Goal: Transaction & Acquisition: Download file/media

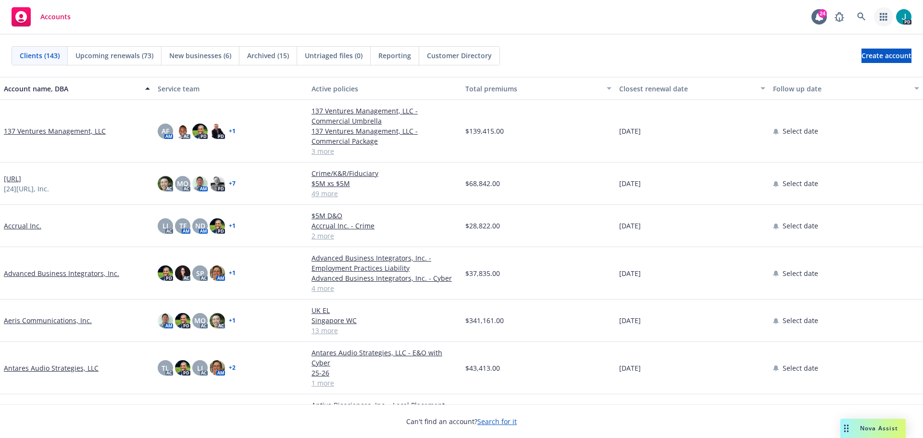
click at [880, 16] on icon "button" at bounding box center [883, 17] width 7 height 8
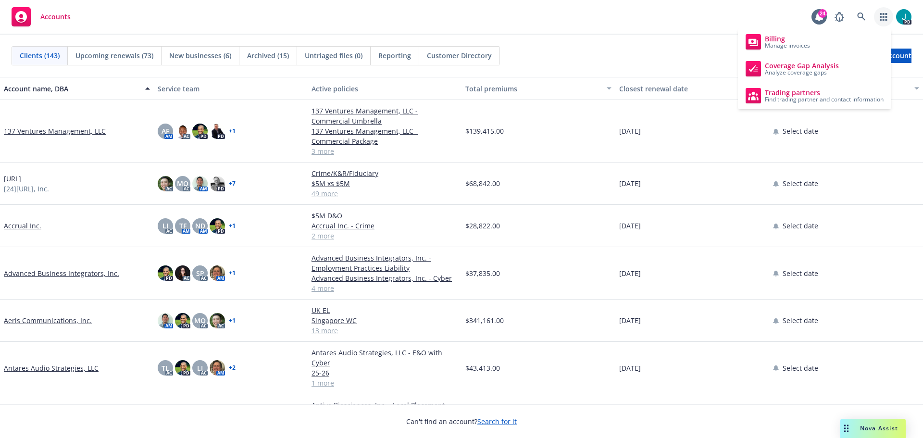
click at [752, 13] on div "Accounts 24 PD" at bounding box center [461, 17] width 923 height 35
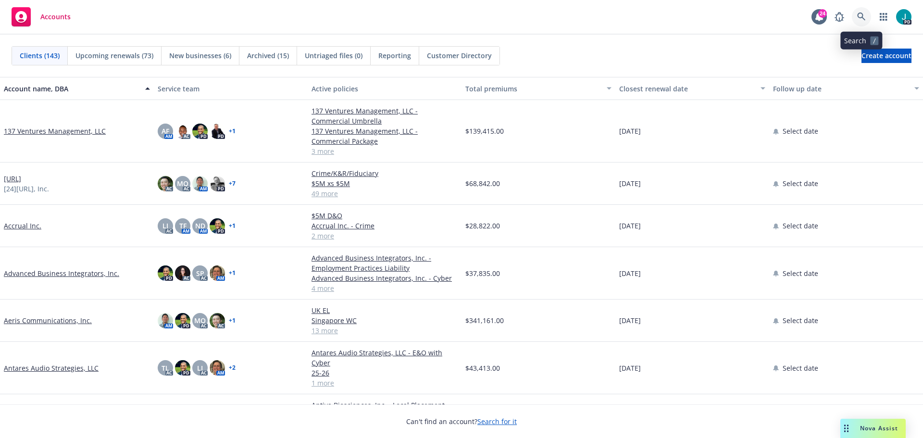
click at [860, 16] on icon at bounding box center [862, 17] width 9 height 9
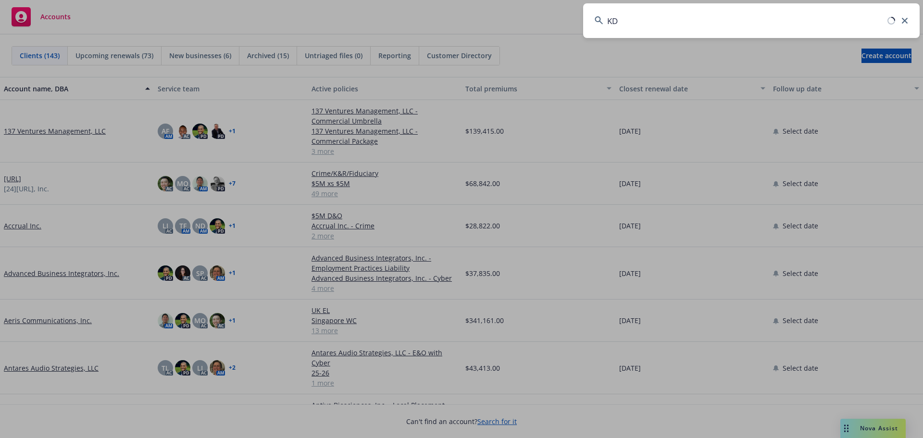
type input "K"
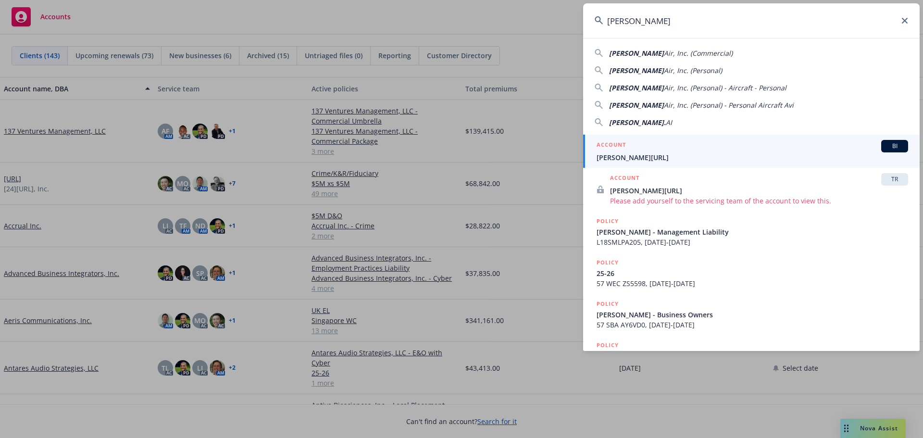
type input "[PERSON_NAME]"
click at [624, 152] on div "ACCOUNT BI" at bounding box center [753, 146] width 312 height 13
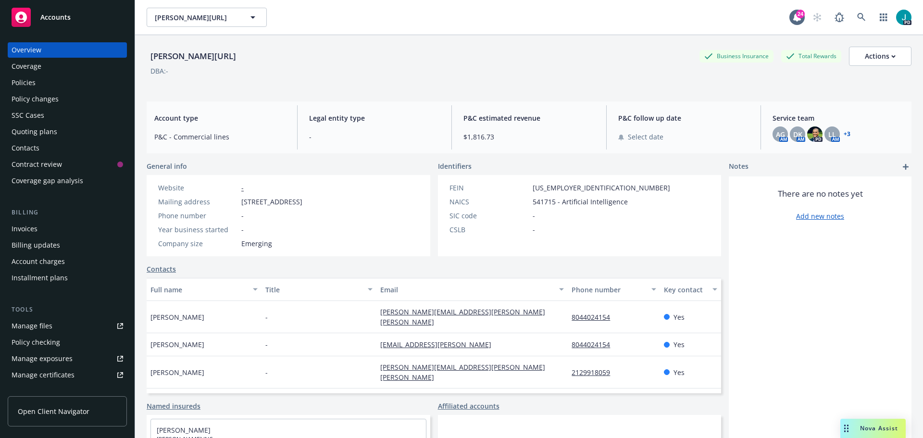
click at [844, 134] on link "+ 3" at bounding box center [847, 134] width 7 height 6
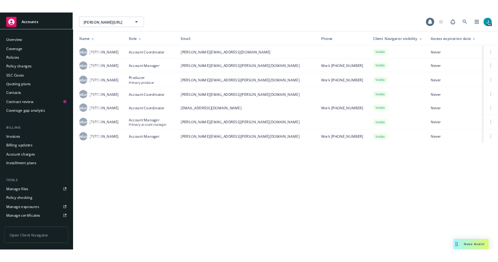
scroll to position [189, 0]
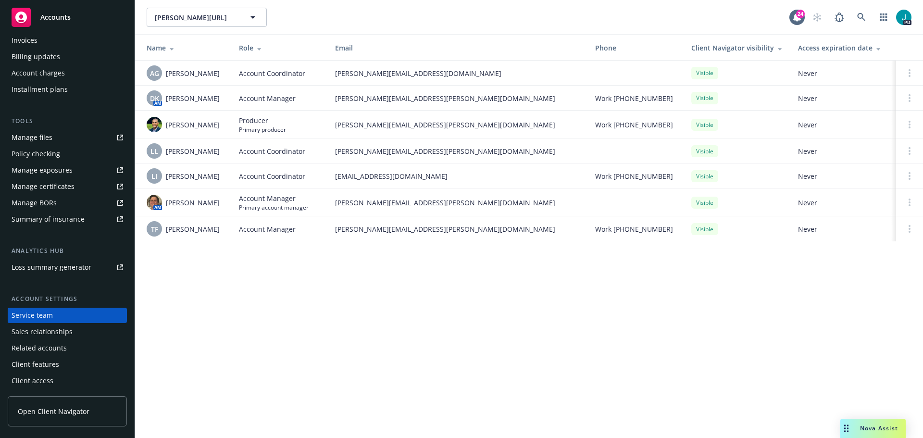
click at [71, 410] on span "Open Client Navigator" at bounding box center [54, 411] width 72 height 10
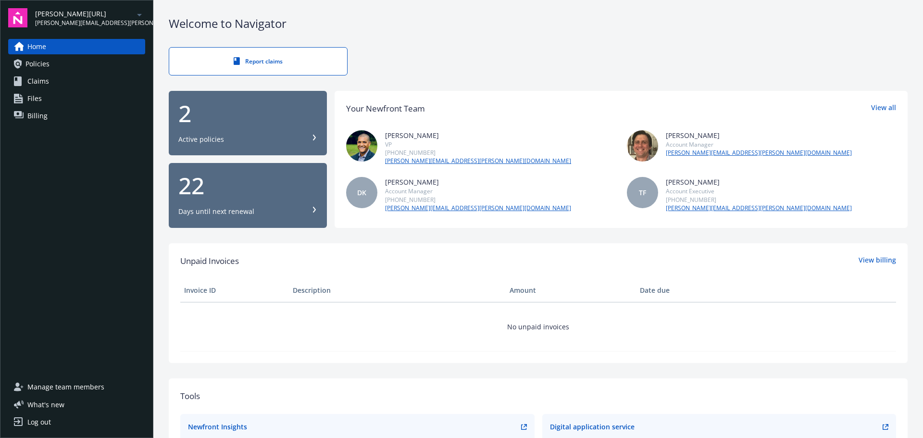
click at [66, 64] on link "Policies" at bounding box center [76, 63] width 137 height 15
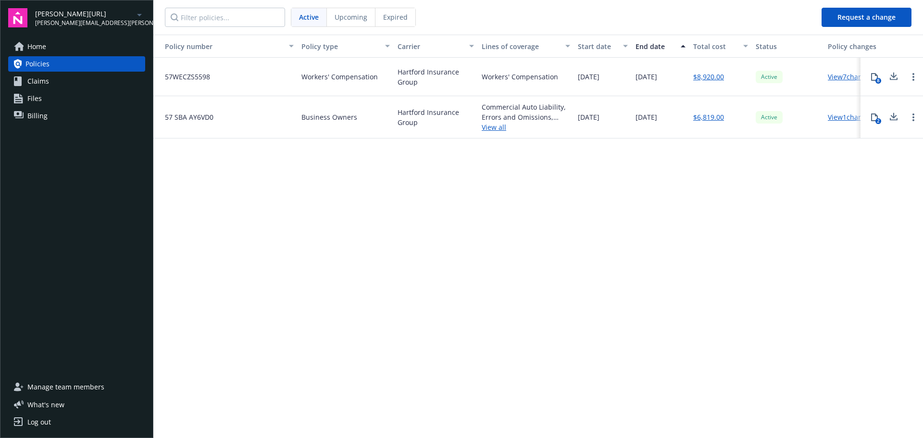
click at [851, 76] on link "View 7 changes" at bounding box center [851, 76] width 46 height 9
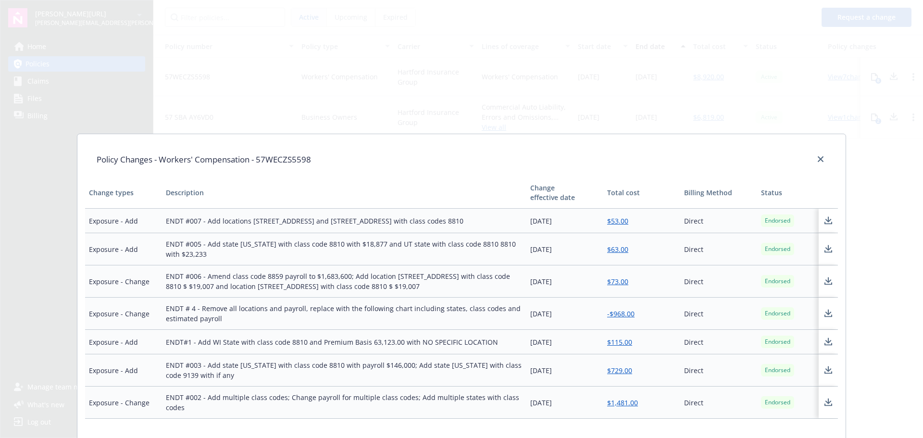
scroll to position [96, 0]
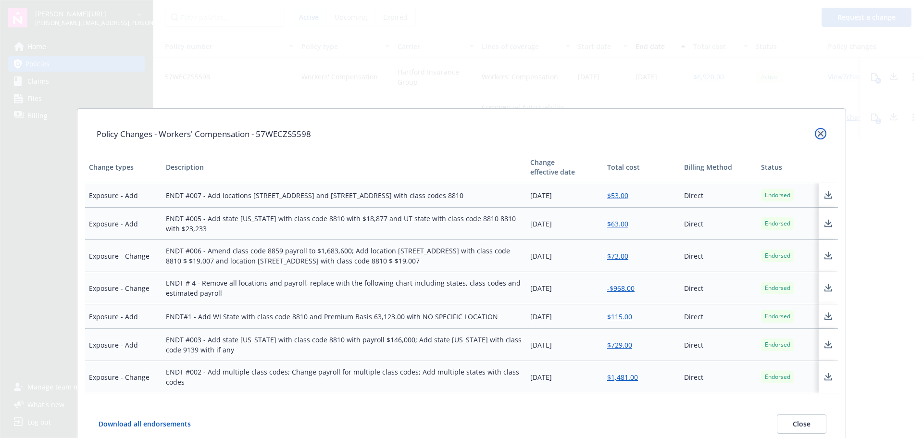
click at [822, 133] on link "close" at bounding box center [821, 134] width 12 height 12
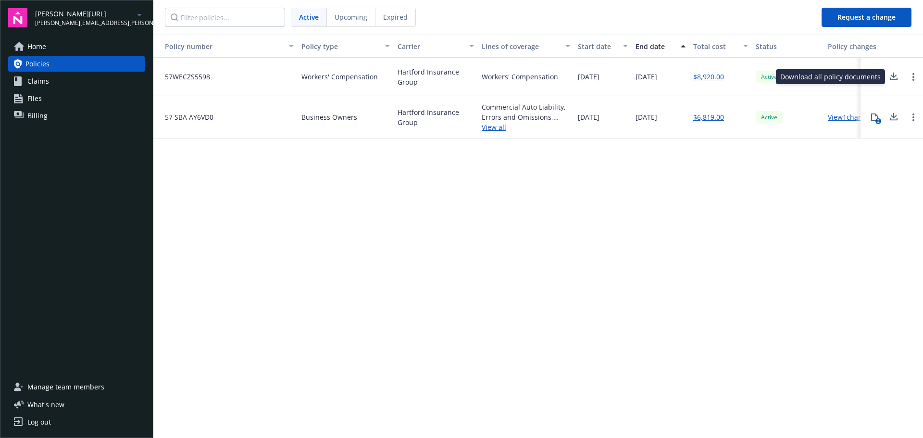
click at [891, 79] on icon at bounding box center [894, 78] width 8 height 2
click at [895, 81] on icon at bounding box center [894, 77] width 12 height 12
click at [876, 119] on div "2" at bounding box center [879, 121] width 6 height 6
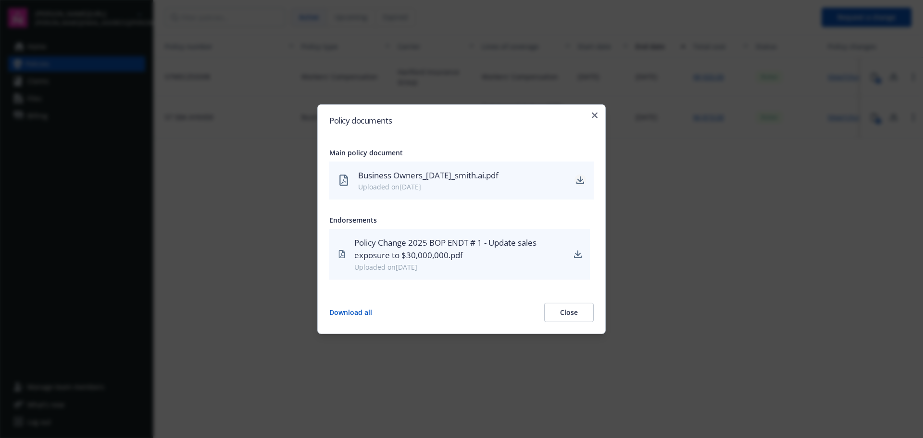
click at [582, 184] on icon "download" at bounding box center [581, 183] width 8 height 2
click at [596, 114] on icon "button" at bounding box center [595, 115] width 6 height 6
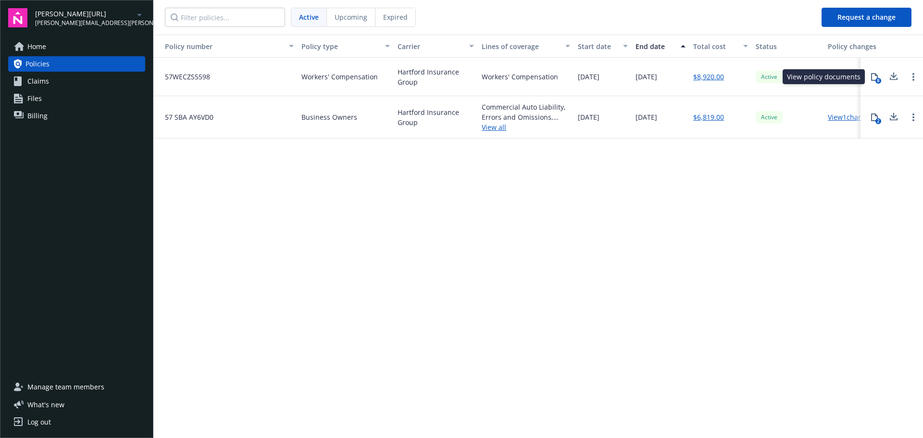
click at [876, 79] on div "8" at bounding box center [879, 81] width 6 height 6
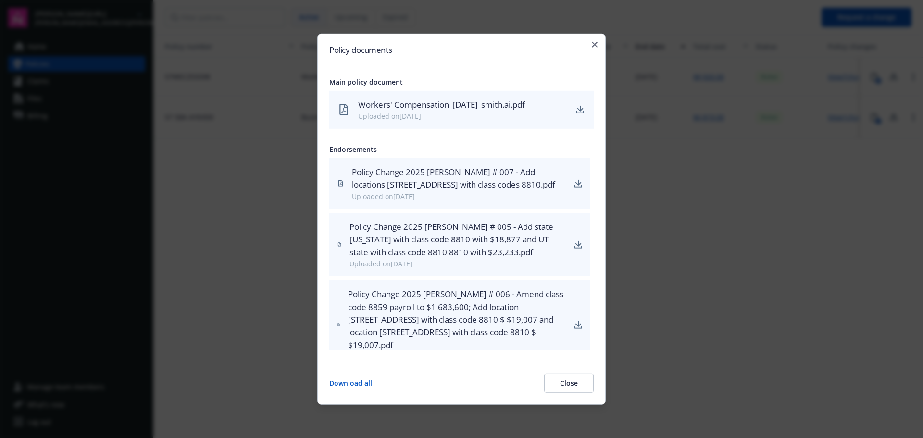
click at [584, 43] on div "Policy documents Main policy document Workers' Compensation_10-07-2024_smith.ai…" at bounding box center [461, 218] width 289 height 371
click at [593, 39] on div "Policy documents Main policy document Workers' Compensation_10-07-2024_smith.ai…" at bounding box center [461, 218] width 289 height 371
click at [593, 43] on icon "button" at bounding box center [595, 44] width 6 height 6
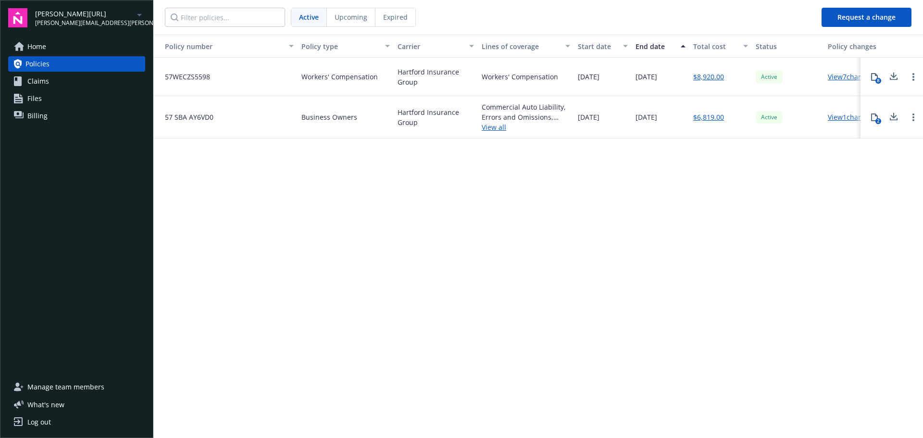
click at [848, 78] on link "View 7 changes" at bounding box center [851, 76] width 46 height 9
